Goal: Transaction & Acquisition: Purchase product/service

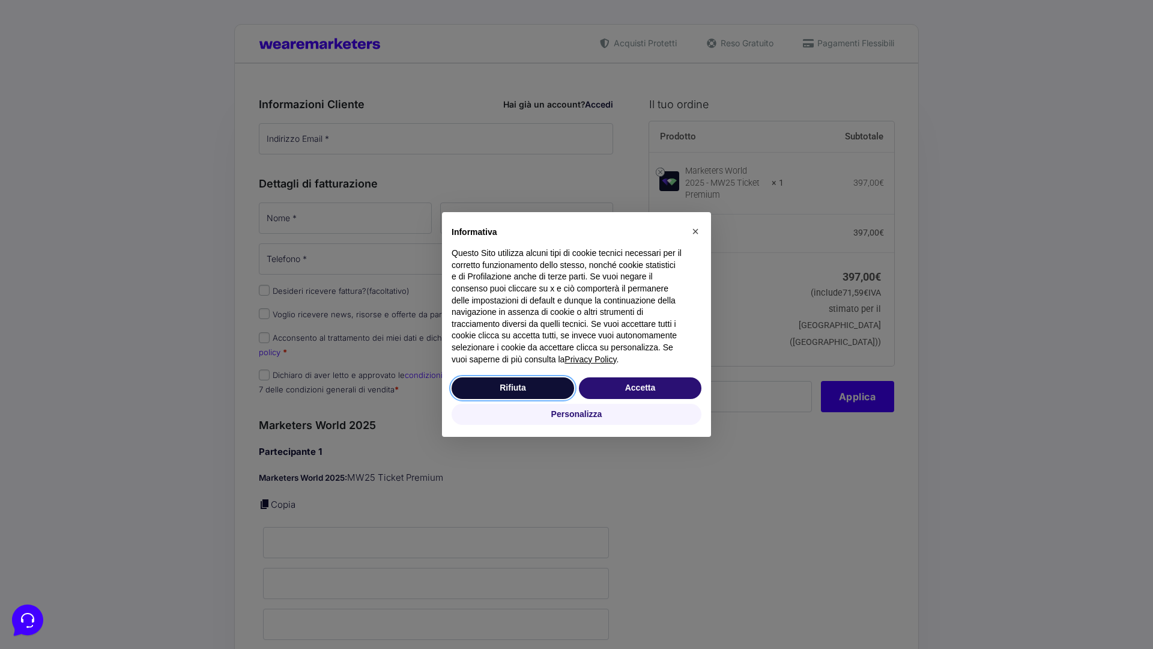
click at [513, 387] on button "Rifiuta" at bounding box center [513, 388] width 123 height 22
